Goal: Find specific page/section: Find specific page/section

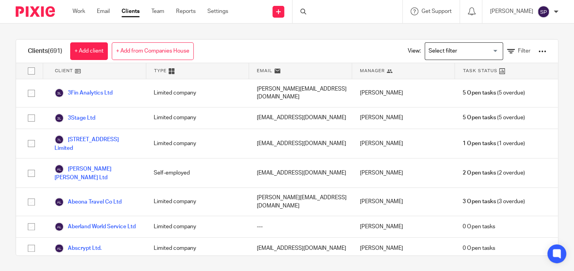
click at [322, 10] on div at bounding box center [348, 11] width 110 height 23
click at [314, 9] on input "Search" at bounding box center [343, 12] width 71 height 7
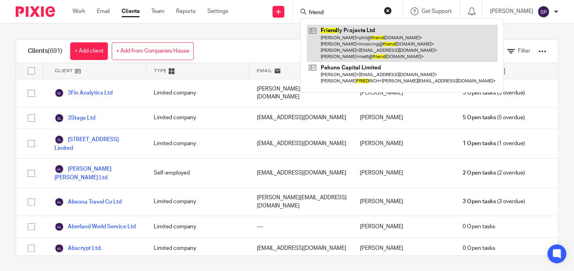
type input "friend"
click at [337, 29] on link at bounding box center [402, 43] width 191 height 37
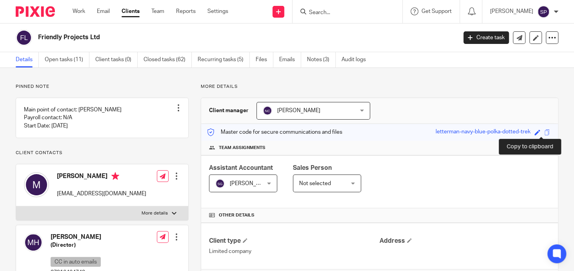
click at [545, 134] on span at bounding box center [548, 132] width 6 height 6
